Goal: Information Seeking & Learning: Find specific fact

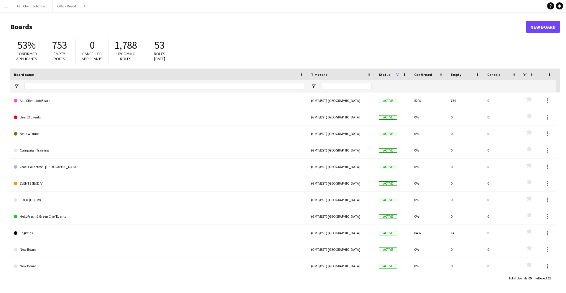
drag, startPoint x: 3, startPoint y: 6, endPoint x: 6, endPoint y: 8, distance: 3.6
click at [4, 6] on app-icon "Menu" at bounding box center [6, 6] width 5 height 5
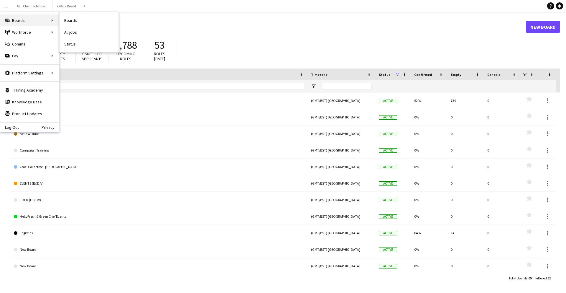
drag, startPoint x: 58, startPoint y: 19, endPoint x: 64, endPoint y: 19, distance: 5.9
click at [58, 19] on div "Boards Boards" at bounding box center [29, 20] width 59 height 12
click at [64, 19] on header "Boards New Board" at bounding box center [285, 27] width 550 height 18
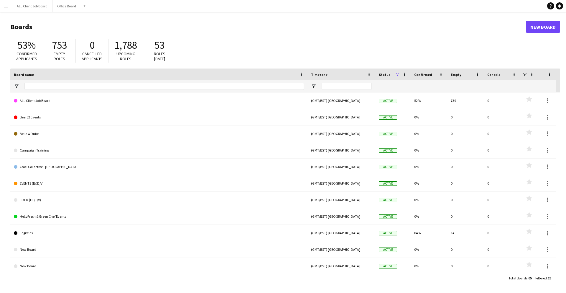
click at [4, 6] on button "Menu" at bounding box center [6, 6] width 12 height 12
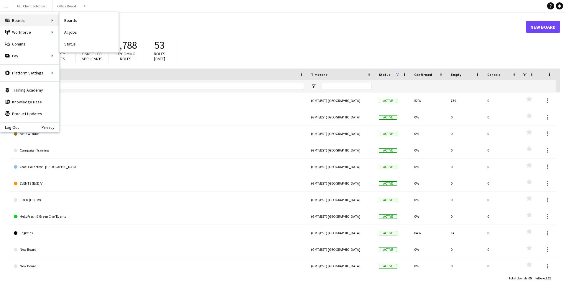
drag, startPoint x: 22, startPoint y: 17, endPoint x: 30, endPoint y: 18, distance: 8.0
click at [23, 18] on div "Boards Boards" at bounding box center [29, 20] width 59 height 12
click at [63, 21] on link "Boards" at bounding box center [89, 20] width 59 height 12
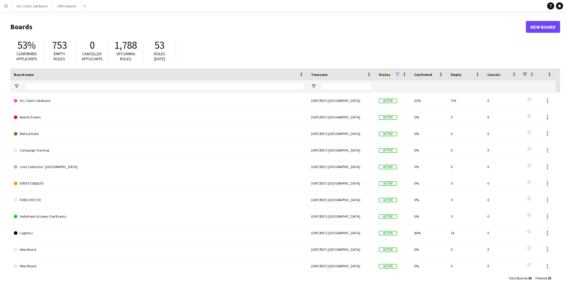
drag, startPoint x: 4, startPoint y: 6, endPoint x: 8, endPoint y: 9, distance: 5.0
click at [4, 6] on app-icon "Menu" at bounding box center [6, 6] width 5 height 5
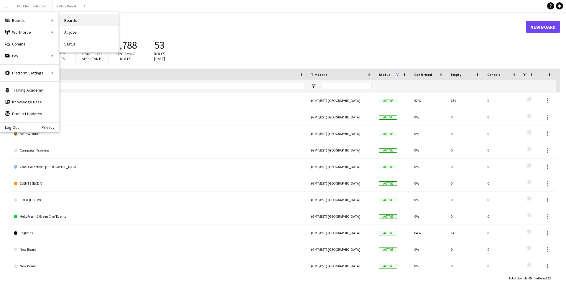
click at [69, 19] on link "Boards" at bounding box center [89, 20] width 59 height 12
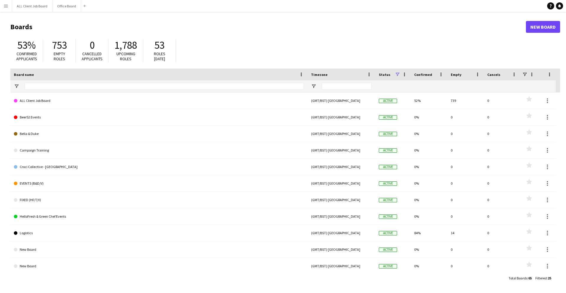
click at [5, 6] on app-icon "Menu" at bounding box center [6, 6] width 5 height 5
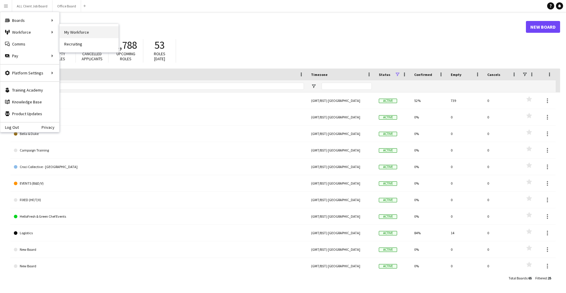
click at [80, 34] on link "My Workforce" at bounding box center [89, 32] width 59 height 12
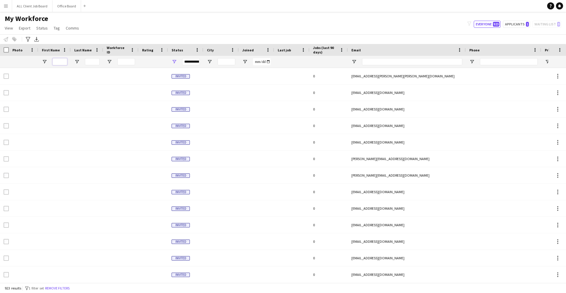
click at [62, 62] on input "First Name Filter Input" at bounding box center [60, 61] width 15 height 7
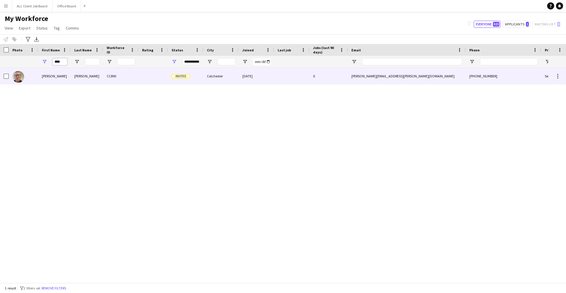
type input "****"
click at [96, 80] on div "[PERSON_NAME]" at bounding box center [87, 76] width 32 height 16
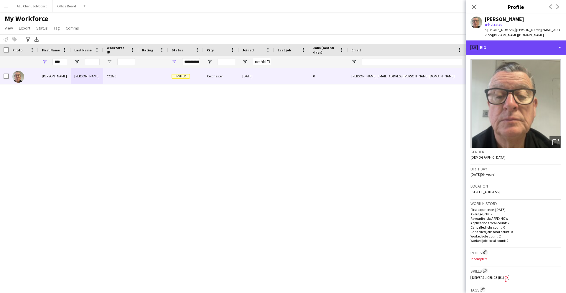
drag, startPoint x: 494, startPoint y: 38, endPoint x: 500, endPoint y: 53, distance: 16.2
click at [494, 40] on div "profile Bio" at bounding box center [516, 47] width 100 height 14
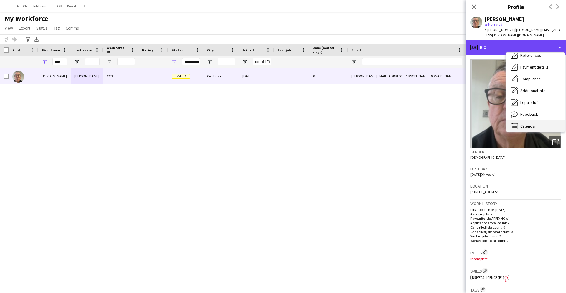
scroll to position [67, 0]
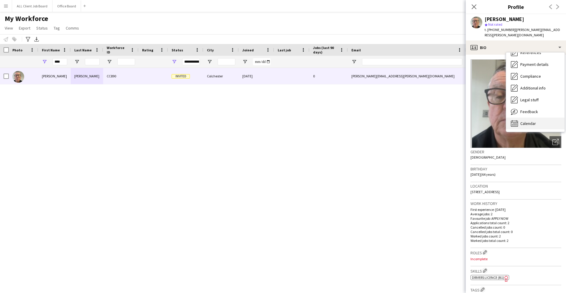
click at [518, 122] on div "Calendar Calendar" at bounding box center [536, 123] width 58 height 12
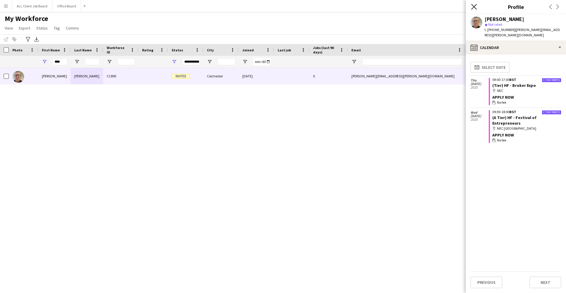
click at [473, 5] on icon "Close pop-in" at bounding box center [474, 7] width 6 height 6
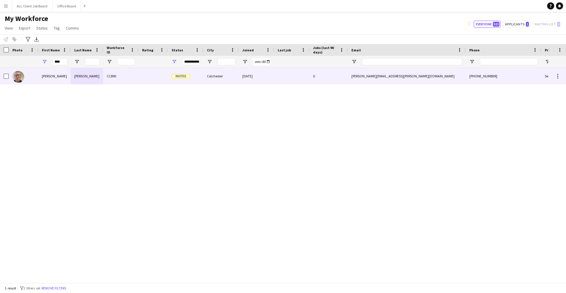
click at [134, 79] on div "CC890" at bounding box center [120, 76] width 35 height 16
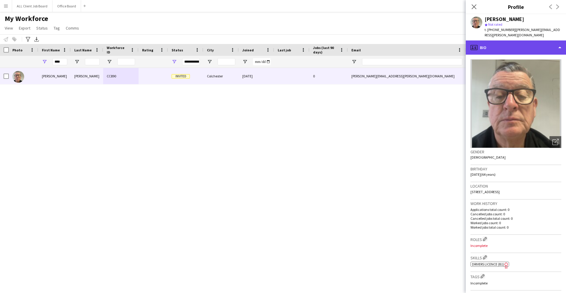
drag, startPoint x: 494, startPoint y: 42, endPoint x: 496, endPoint y: 45, distance: 3.1
click at [496, 44] on div "profile Bio" at bounding box center [516, 47] width 100 height 14
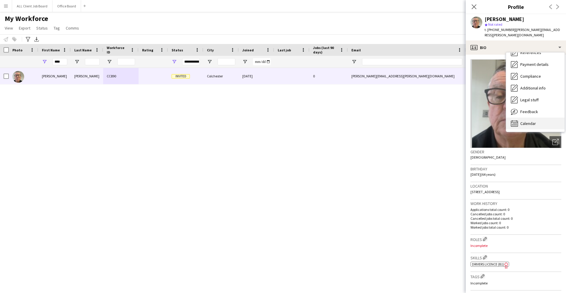
click at [528, 121] on span "Calendar" at bounding box center [529, 123] width 16 height 5
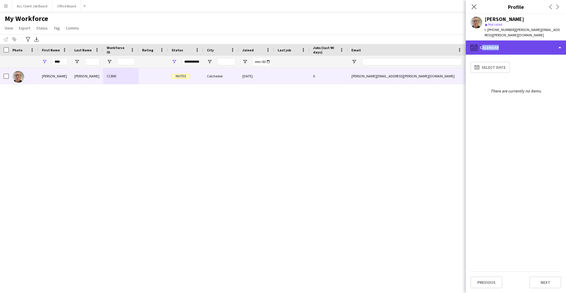
drag, startPoint x: 497, startPoint y: 40, endPoint x: 507, endPoint y: 46, distance: 11.9
click at [503, 43] on div "calendar-full Calendar" at bounding box center [516, 47] width 100 height 14
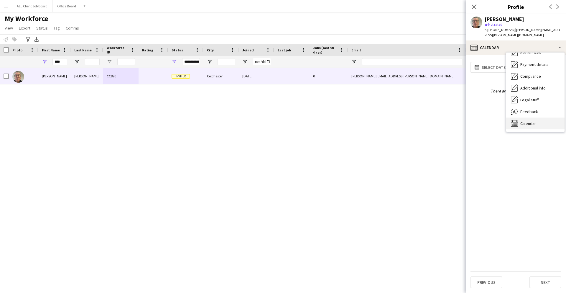
click at [532, 122] on div "Calendar Calendar" at bounding box center [536, 123] width 58 height 12
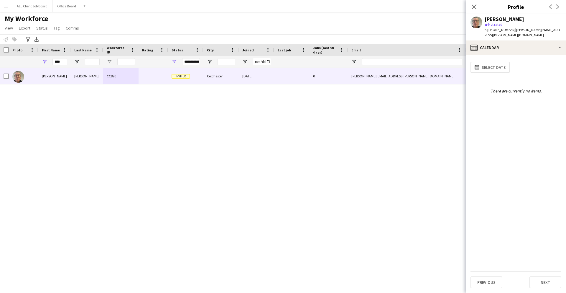
scroll to position [0, 0]
click at [489, 40] on div "calendar-full Calendar" at bounding box center [516, 47] width 100 height 14
click at [524, 161] on div "Legal stuff Legal stuff" at bounding box center [536, 167] width 58 height 12
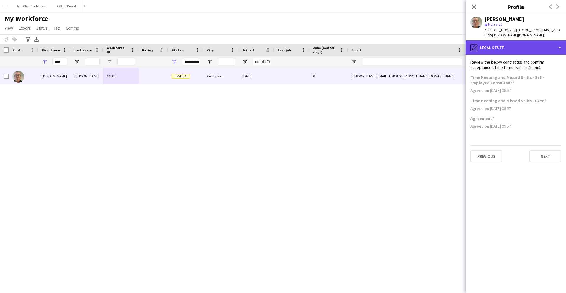
click at [514, 48] on div "pencil4 Legal stuff" at bounding box center [516, 47] width 100 height 14
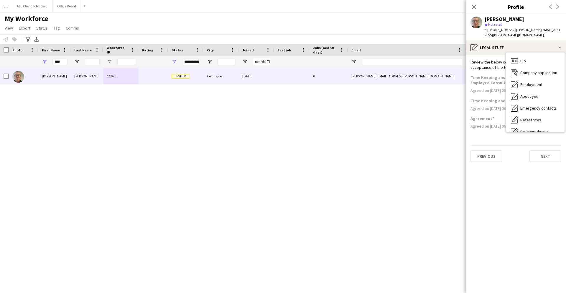
click at [528, 137] on div "Compliance Compliance" at bounding box center [536, 143] width 58 height 12
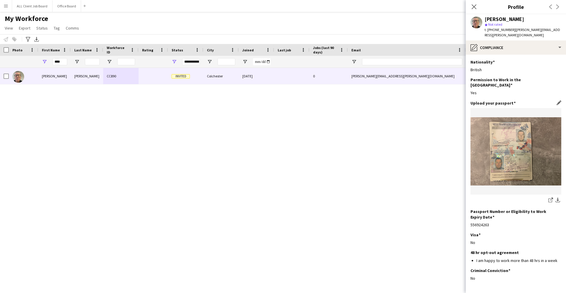
scroll to position [0, 0]
click at [522, 123] on img at bounding box center [516, 151] width 91 height 68
click at [523, 130] on img at bounding box center [516, 151] width 91 height 68
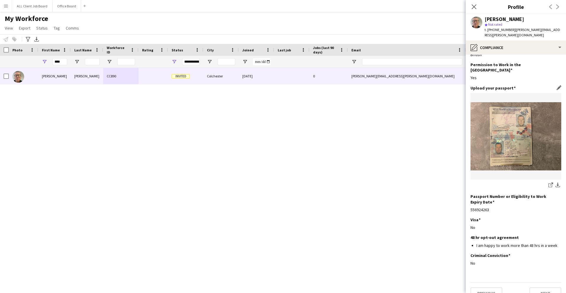
scroll to position [0, 0]
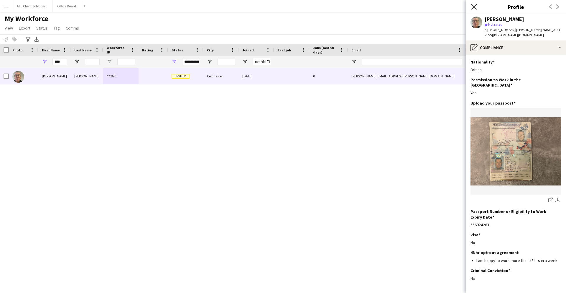
click at [471, 9] on icon at bounding box center [474, 7] width 6 height 6
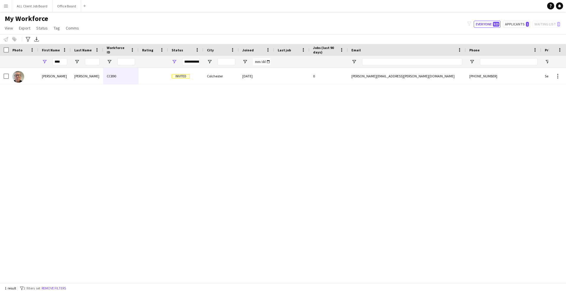
click at [4, 6] on app-icon "Menu" at bounding box center [6, 6] width 5 height 5
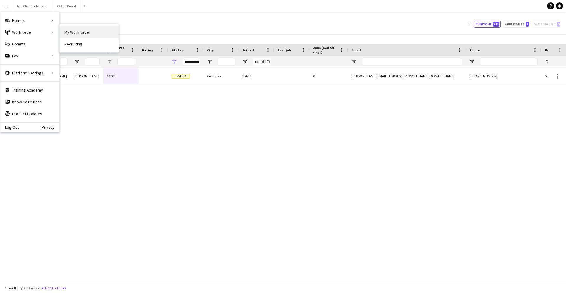
click at [70, 30] on link "My Workforce" at bounding box center [89, 32] width 59 height 12
type input "****"
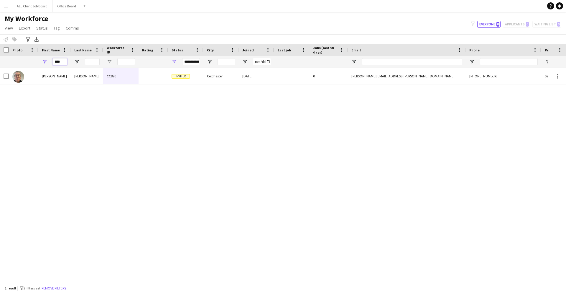
click at [65, 60] on input "****" at bounding box center [60, 61] width 15 height 7
type input "*"
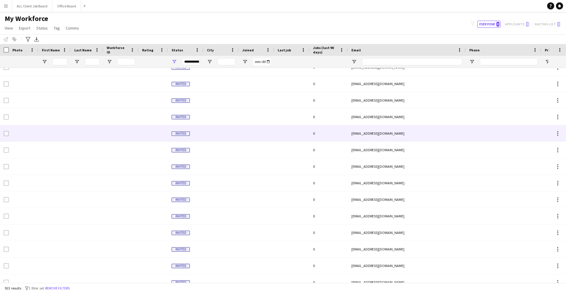
click at [106, 141] on div "Invited 0 [EMAIL_ADDRESS][DOMAIN_NAME]" at bounding box center [320, 133] width 640 height 17
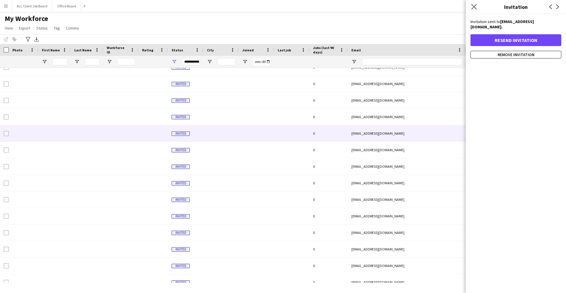
click at [470, 6] on app-icon "Close pop-in" at bounding box center [474, 7] width 9 height 9
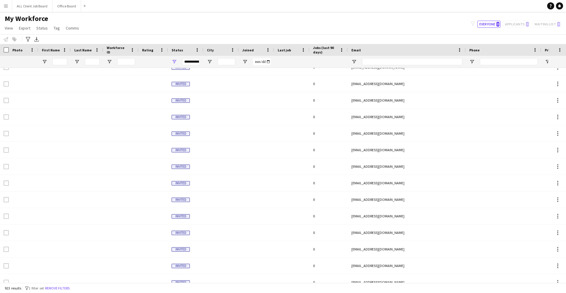
drag, startPoint x: 527, startPoint y: 25, endPoint x: 519, endPoint y: 26, distance: 8.1
click at [523, 25] on div "filter-1 Everyone 0 Applicants 0 Waiting list 0" at bounding box center [516, 24] width 100 height 7
click at [193, 61] on div "**********" at bounding box center [191, 61] width 18 height 7
type input "**********"
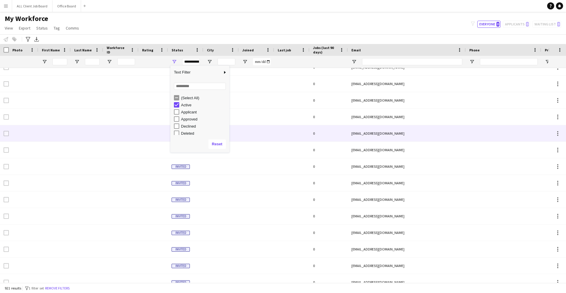
click at [236, 132] on div at bounding box center [221, 133] width 35 height 16
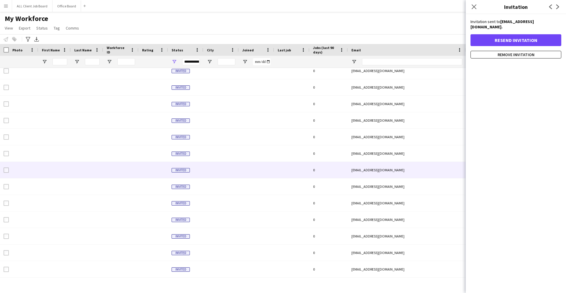
scroll to position [229, 0]
